Goal: Go to known website: Go to known website

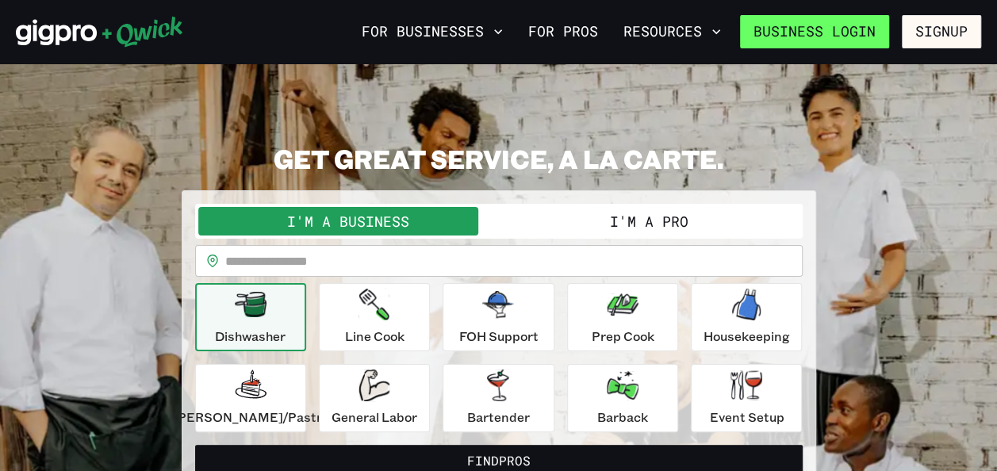
click at [824, 29] on link "Business Login" at bounding box center [814, 31] width 149 height 33
click at [807, 30] on link "Business Login" at bounding box center [814, 31] width 149 height 33
click at [850, 23] on link "Business Login" at bounding box center [814, 31] width 149 height 33
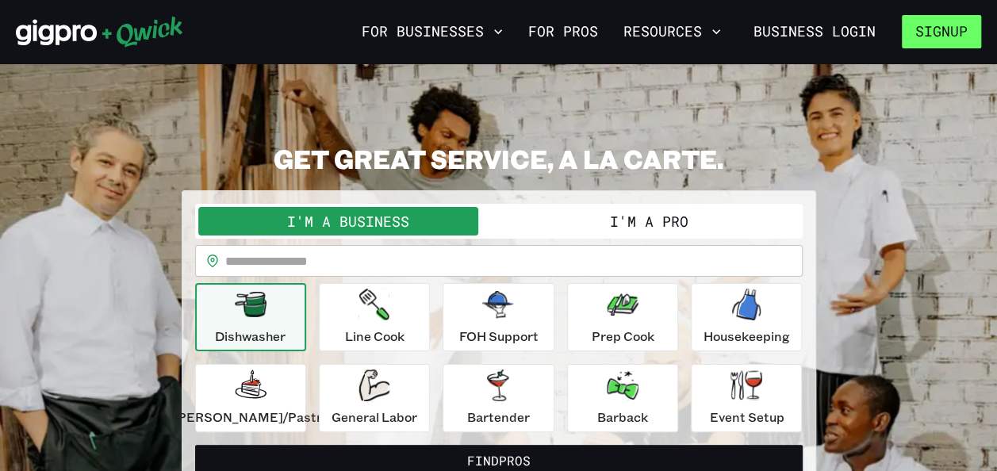
click at [963, 32] on button "Signup" at bounding box center [940, 31] width 79 height 33
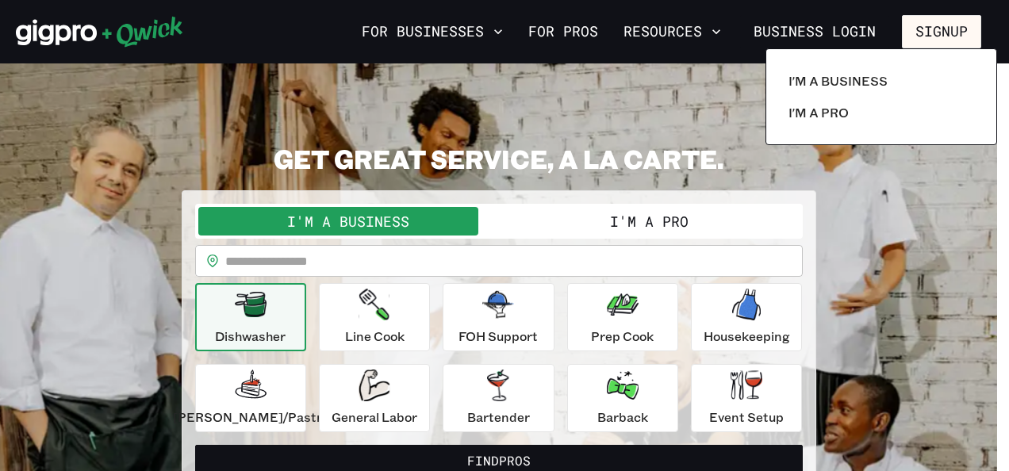
click at [802, 43] on div at bounding box center [504, 235] width 1009 height 471
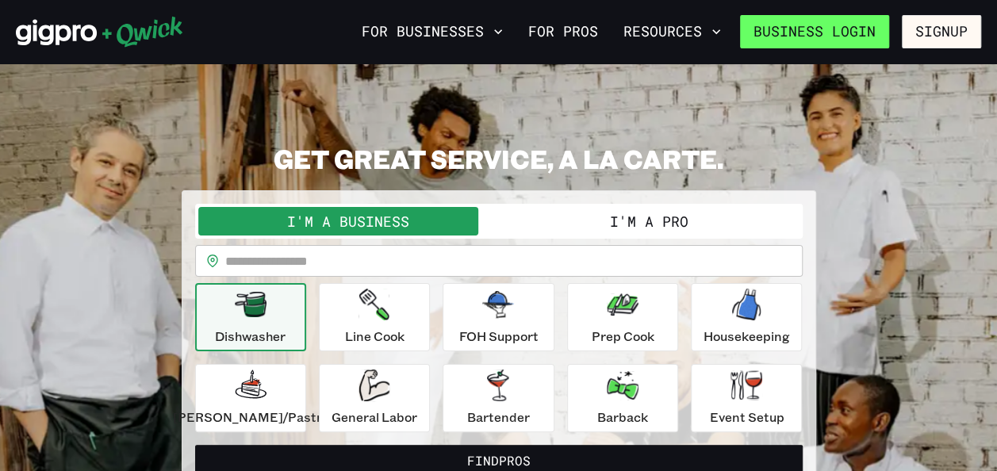
click at [802, 34] on link "Business Login" at bounding box center [814, 31] width 149 height 33
click at [783, 25] on link "Business Login" at bounding box center [814, 31] width 149 height 33
click at [828, 29] on link "Business Login" at bounding box center [814, 31] width 149 height 33
